Goal: Task Accomplishment & Management: Manage account settings

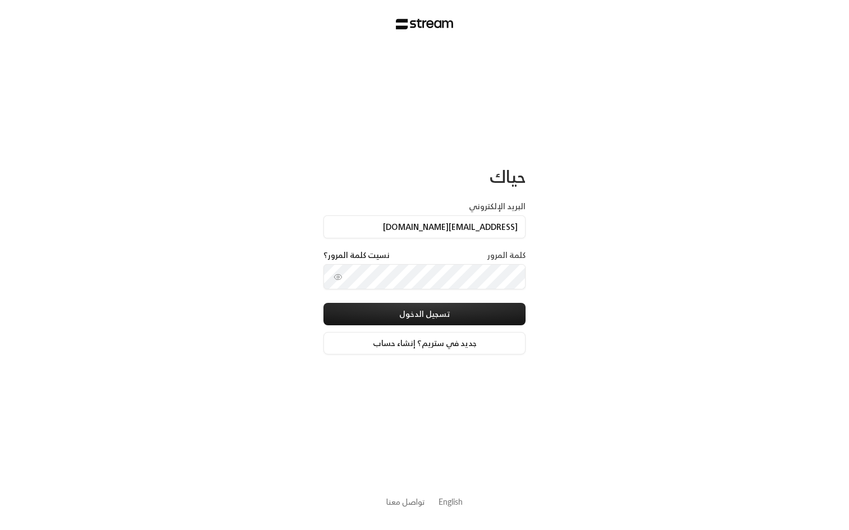
type input "[EMAIL_ADDRESS][DOMAIN_NAME]"
click at [448, 304] on div "كلمة المرور نسيت كلمة المرور؟" at bounding box center [424, 277] width 202 height 54
click at [447, 309] on button "تسجيل الدخول" at bounding box center [424, 314] width 202 height 22
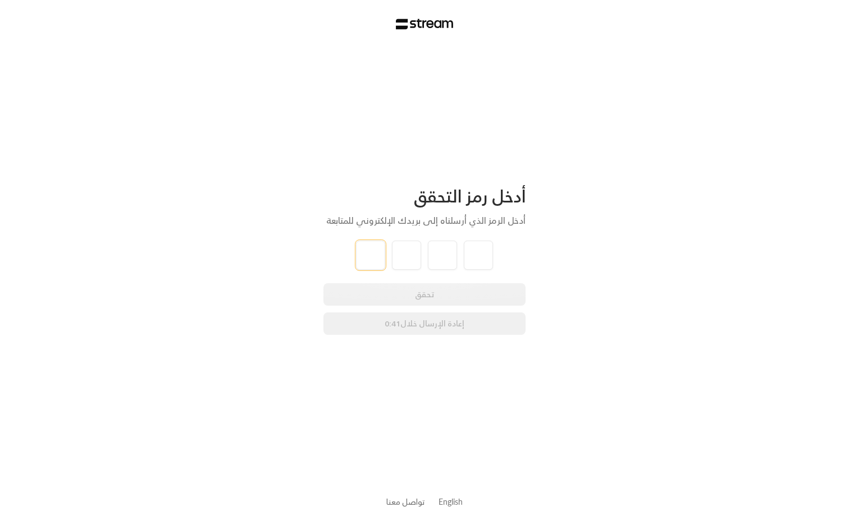
type input "9"
type input "6"
type input "1"
type input "5"
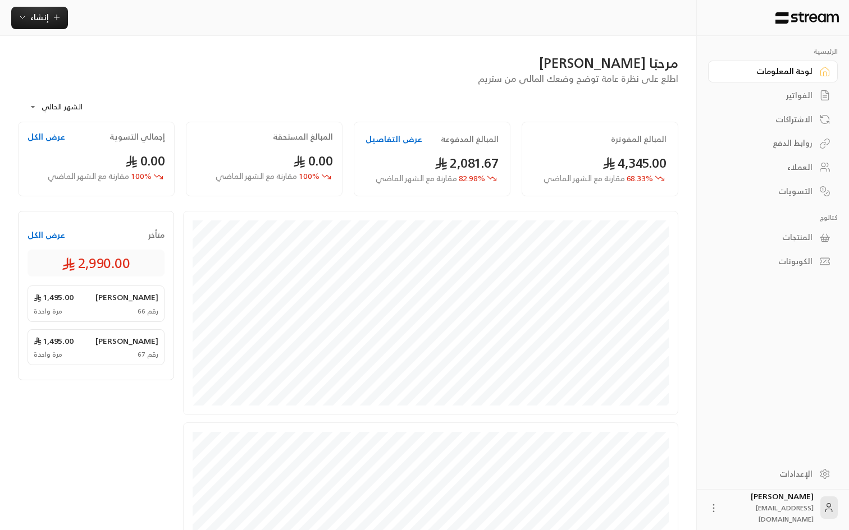
click at [785, 90] on link "الفواتير" at bounding box center [773, 96] width 130 height 22
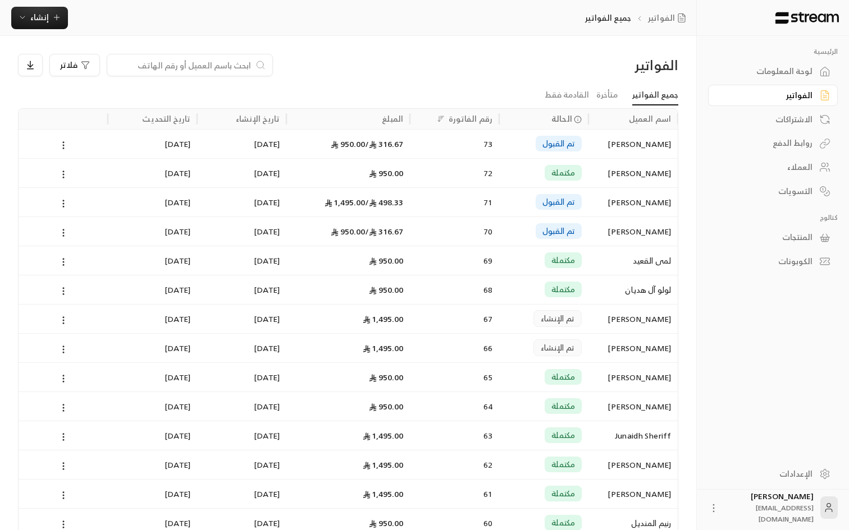
click at [479, 65] on div "فلاتر" at bounding box center [264, 65] width 492 height 22
click at [777, 262] on div "الكوبونات" at bounding box center [767, 261] width 90 height 11
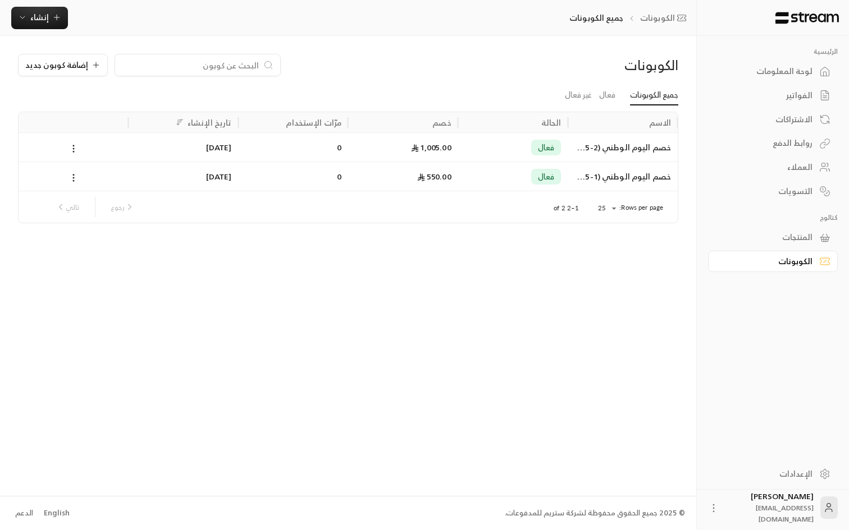
click at [789, 88] on link "الفواتير" at bounding box center [773, 96] width 130 height 22
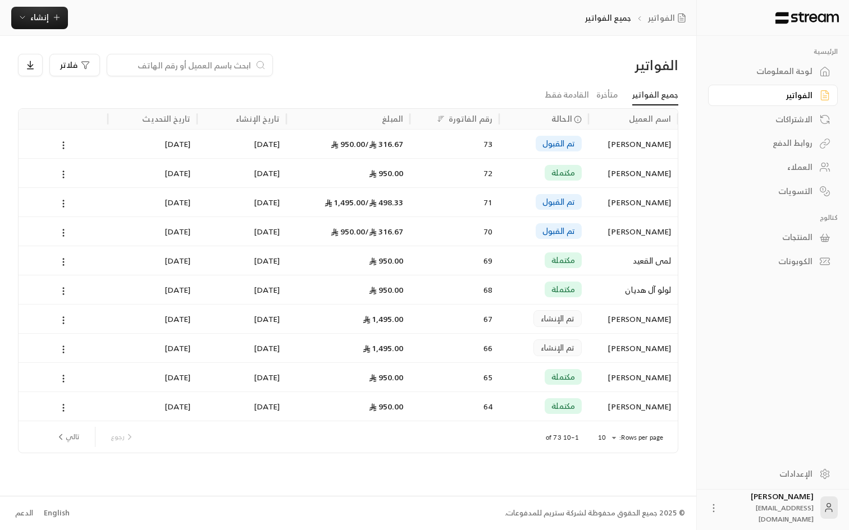
click at [611, 322] on div "[PERSON_NAME]" at bounding box center [633, 319] width 76 height 29
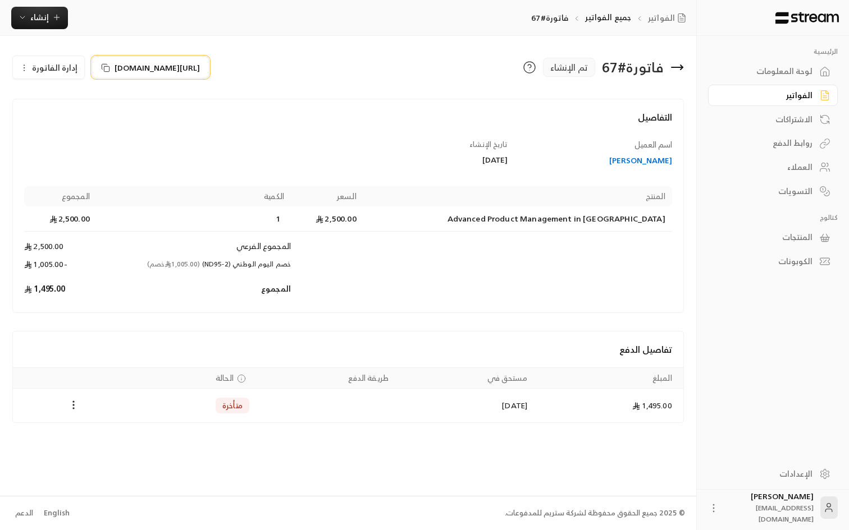
click at [104, 70] on icon at bounding box center [105, 67] width 9 height 9
